Goal: Find specific page/section: Find specific page/section

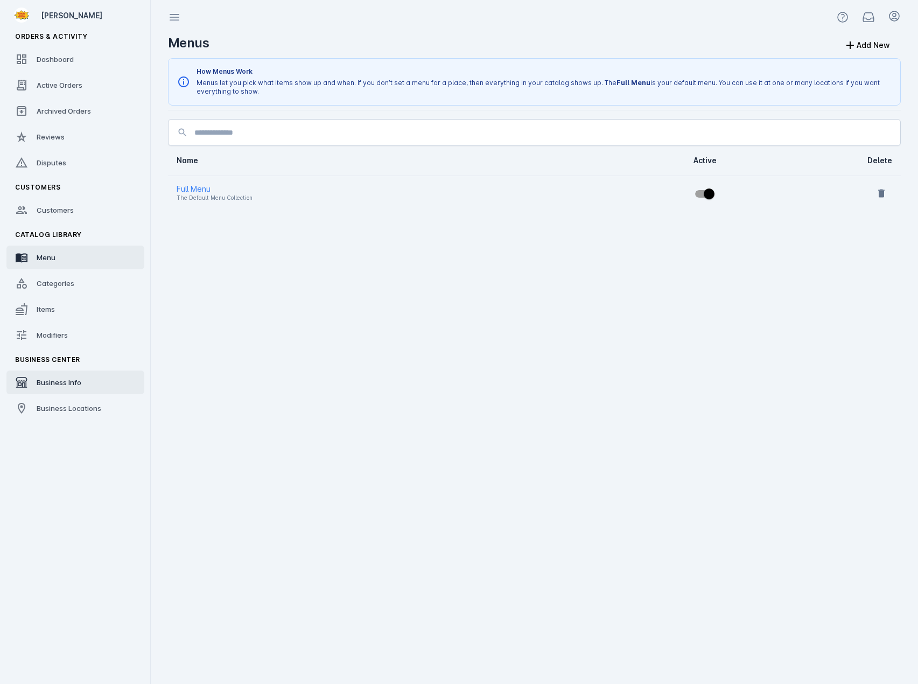
click at [71, 391] on link "Business Info" at bounding box center [75, 382] width 138 height 24
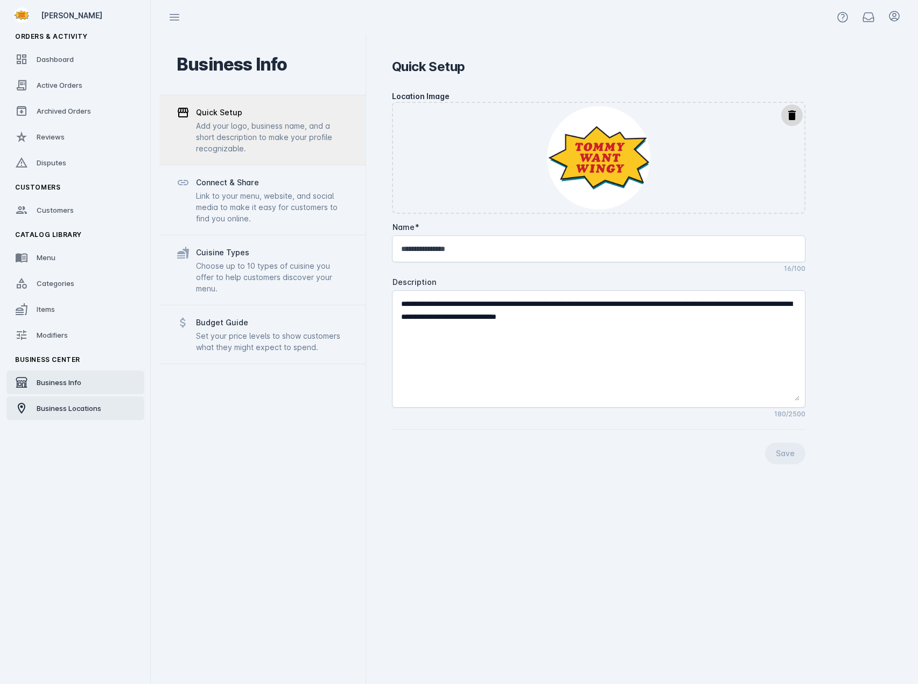
click at [72, 407] on span "Business Locations" at bounding box center [69, 408] width 65 height 9
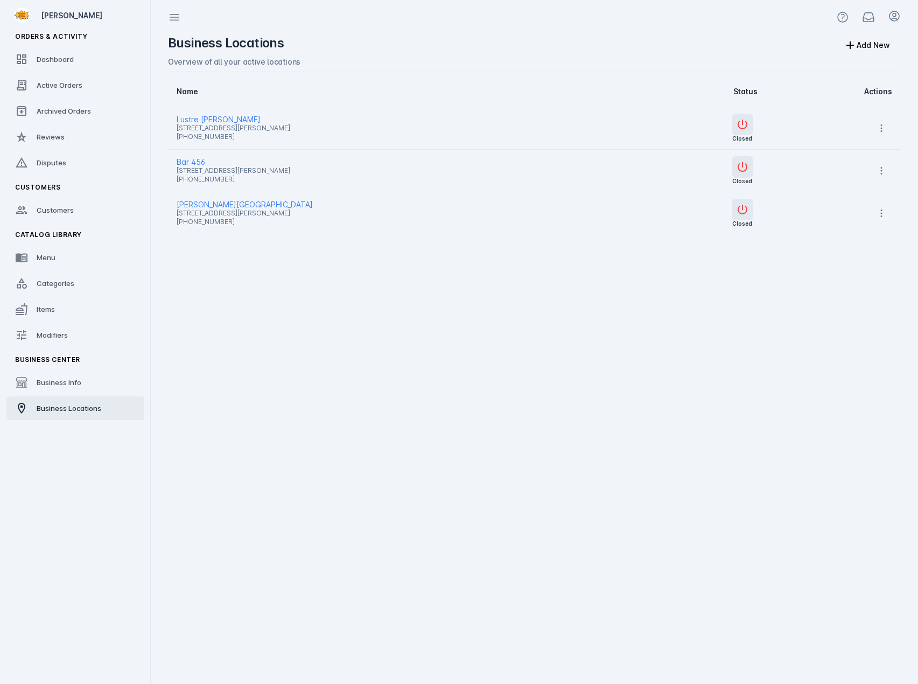
click at [212, 118] on span "Lustre [PERSON_NAME]" at bounding box center [397, 119] width 440 height 13
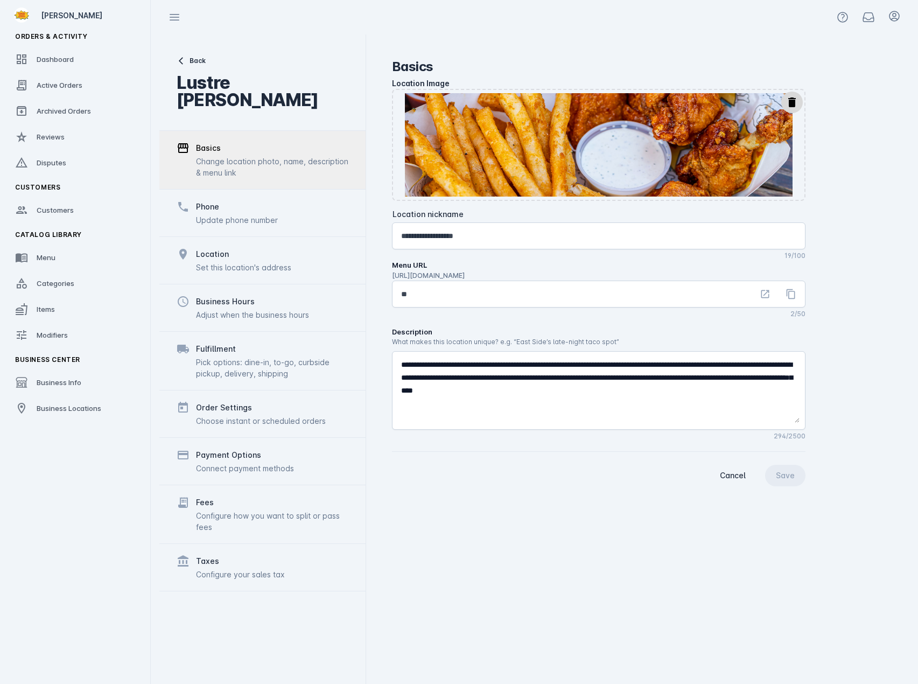
click at [397, 363] on div at bounding box center [599, 391] width 412 height 78
drag, startPoint x: 401, startPoint y: 363, endPoint x: 738, endPoint y: 419, distance: 341.7
click at [738, 419] on textarea at bounding box center [600, 390] width 398 height 65
